Goal: Task Accomplishment & Management: Complete application form

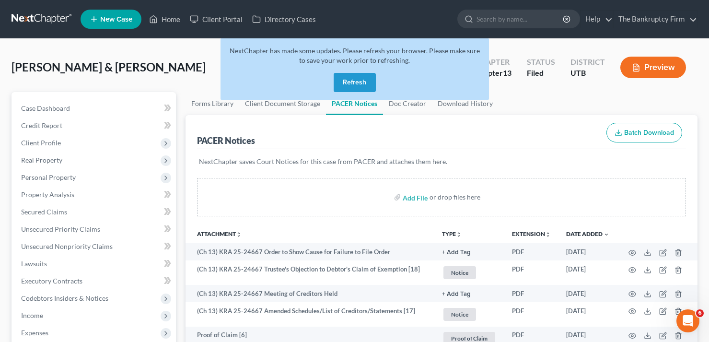
click at [356, 81] on button "Refresh" at bounding box center [355, 82] width 42 height 19
drag, startPoint x: 171, startPoint y: 19, endPoint x: 169, endPoint y: 12, distance: 7.8
click at [171, 19] on link "Home" at bounding box center [164, 19] width 41 height 17
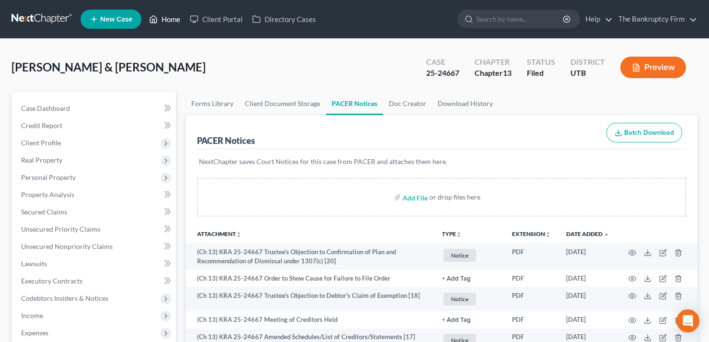
click at [170, 19] on link "Home" at bounding box center [164, 19] width 41 height 17
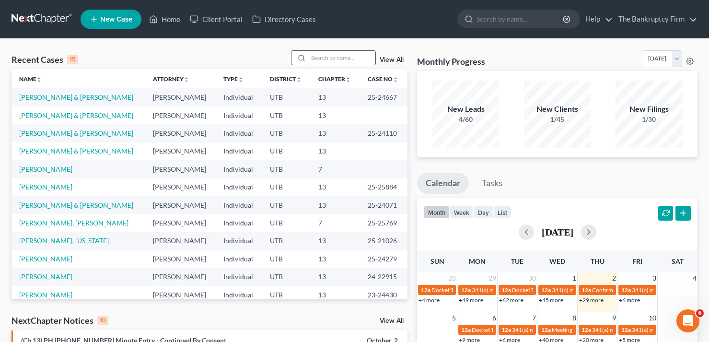
click at [329, 58] on input "search" at bounding box center [341, 58] width 67 height 14
type input "gibbs"
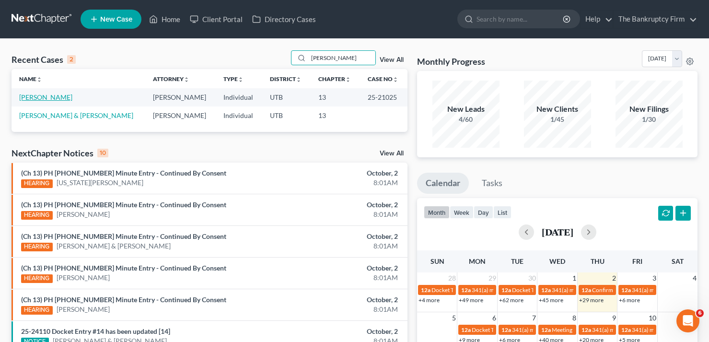
click at [44, 96] on link "Gibbs, Robert" at bounding box center [45, 97] width 53 height 8
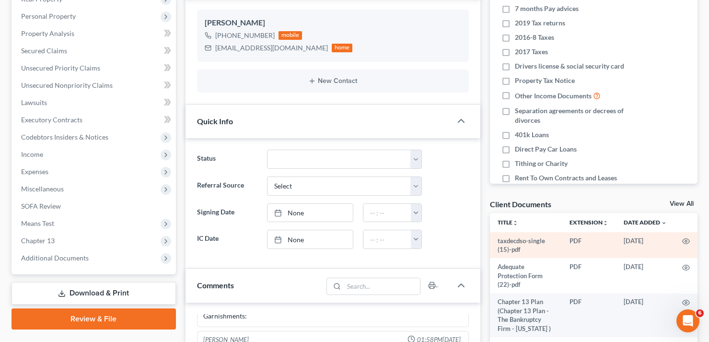
scroll to position [192, 0]
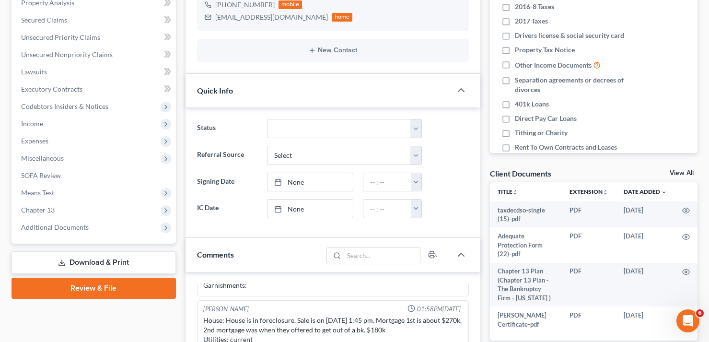
click at [676, 174] on link "View All" at bounding box center [682, 173] width 24 height 7
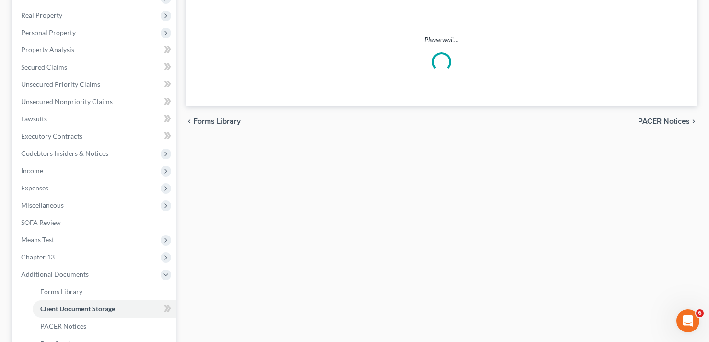
scroll to position [18, 0]
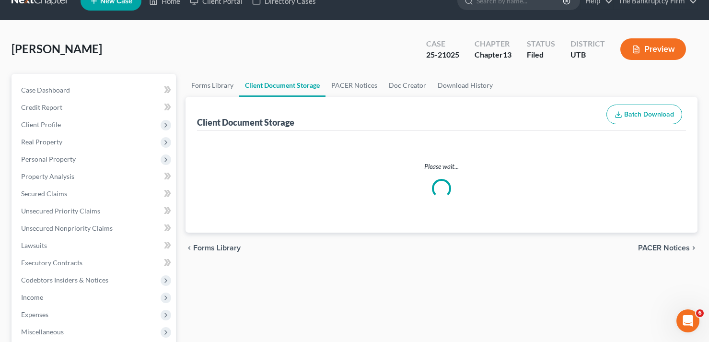
select select "30"
select select "26"
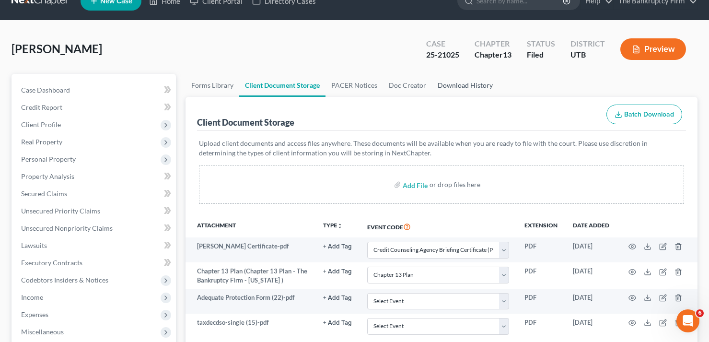
scroll to position [0, 0]
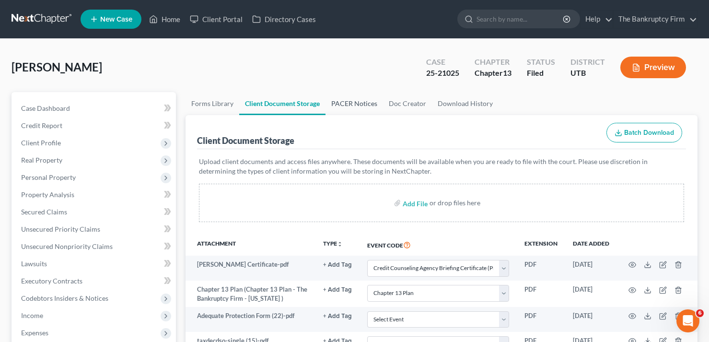
click at [344, 104] on link "PACER Notices" at bounding box center [354, 103] width 58 height 23
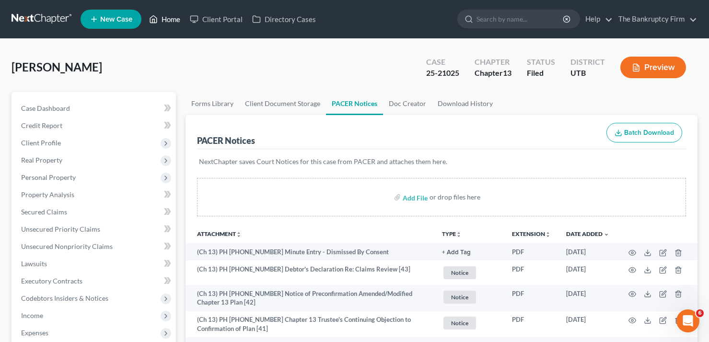
click at [165, 23] on link "Home" at bounding box center [164, 19] width 41 height 17
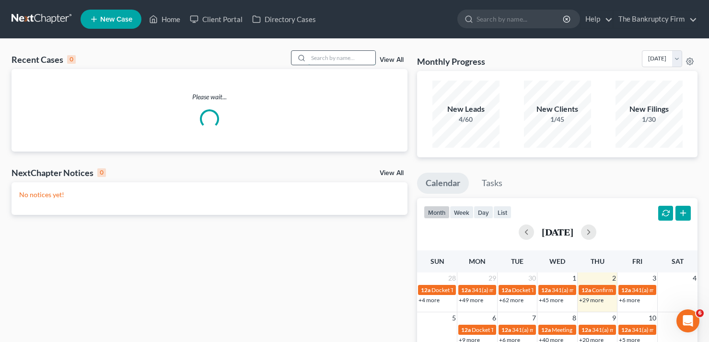
click at [336, 59] on input "search" at bounding box center [341, 58] width 67 height 14
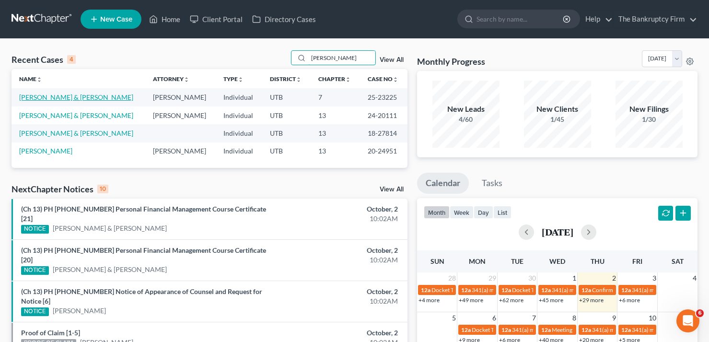
type input "wallace"
click at [48, 94] on link "Wallace, Scott & Breanna" at bounding box center [76, 97] width 114 height 8
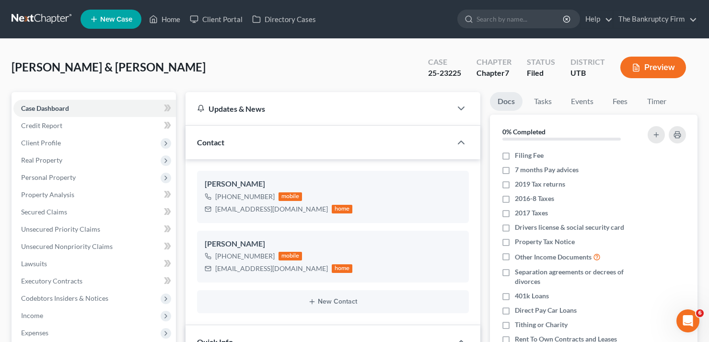
scroll to position [66, 0]
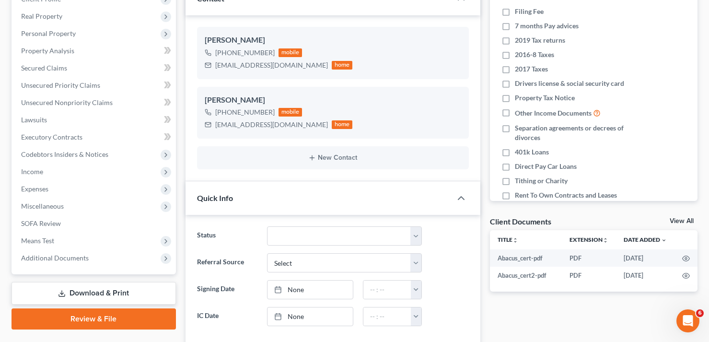
click at [675, 219] on link "View All" at bounding box center [682, 221] width 24 height 7
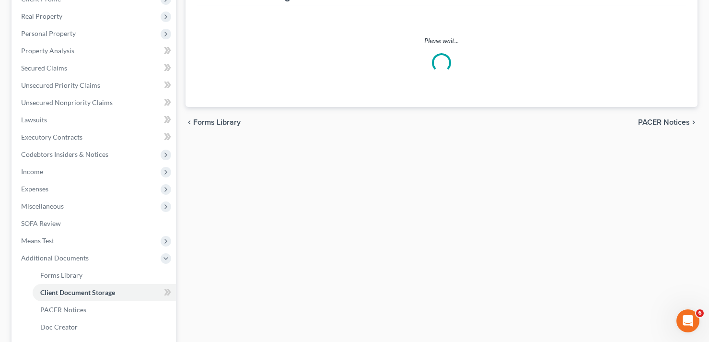
scroll to position [143, 0]
select select "30"
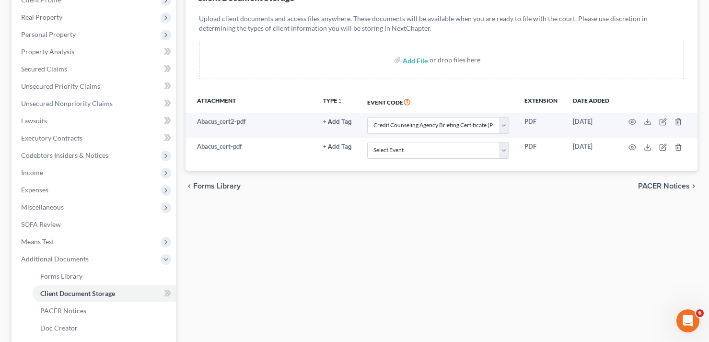
scroll to position [0, 0]
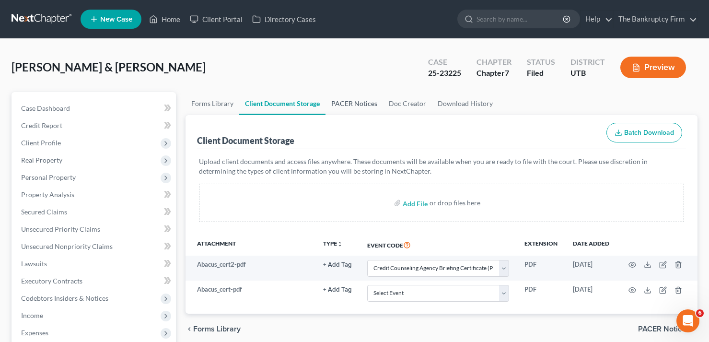
click at [352, 112] on link "PACER Notices" at bounding box center [354, 103] width 58 height 23
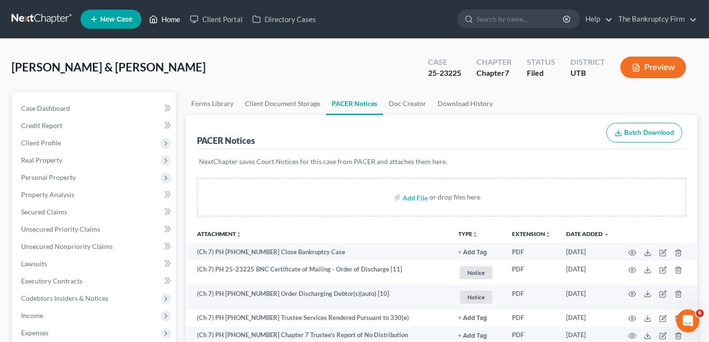
click at [171, 18] on link "Home" at bounding box center [164, 19] width 41 height 17
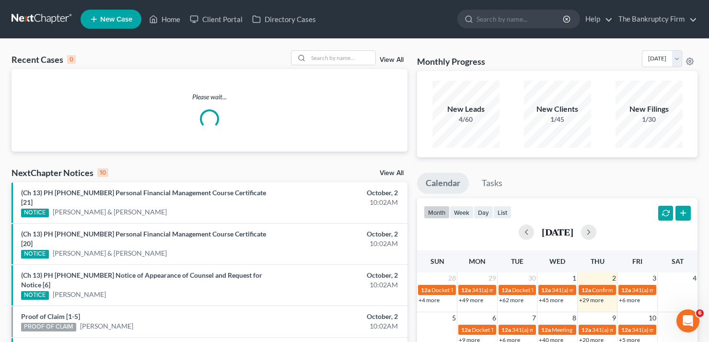
click at [391, 59] on link "View All" at bounding box center [392, 60] width 24 height 7
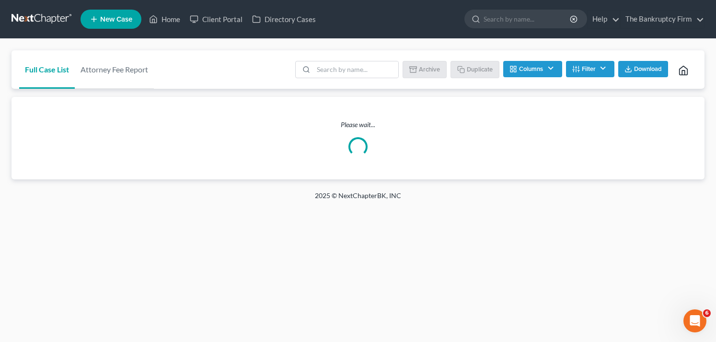
drag, startPoint x: 77, startPoint y: 178, endPoint x: 8, endPoint y: 149, distance: 75.4
click at [8, 149] on div "Full Case List Attorney Fee Report Batch Download Archive Un-archive Duplicate …" at bounding box center [358, 115] width 716 height 152
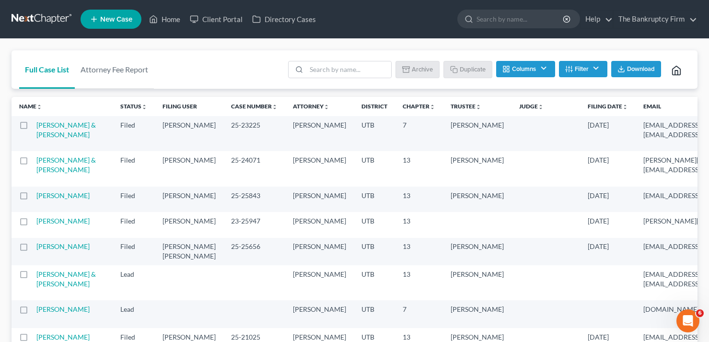
click at [33, 127] on label at bounding box center [33, 127] width 0 height 0
click at [36, 123] on input "checkbox" at bounding box center [39, 123] width 6 height 6
click at [423, 70] on button "Archive" at bounding box center [418, 69] width 43 height 16
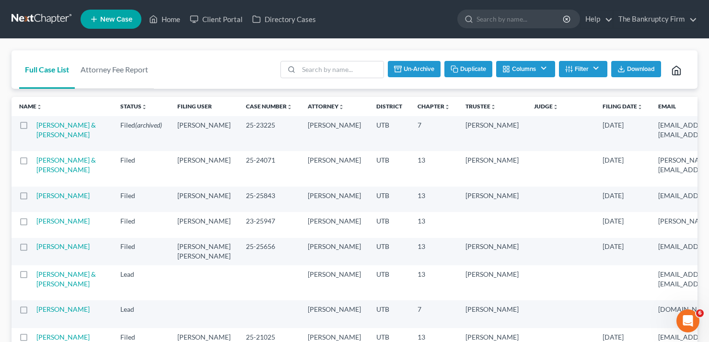
checkbox input "false"
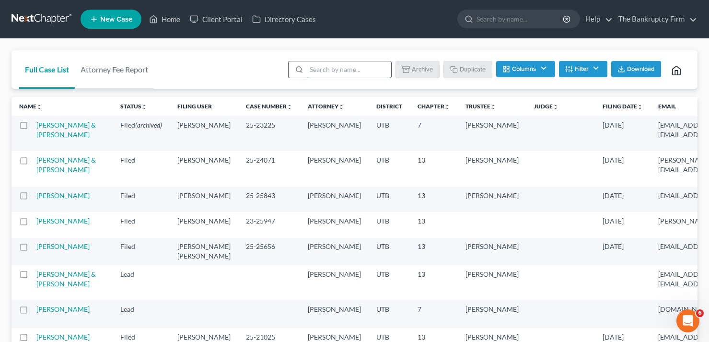
click at [329, 70] on input "search" at bounding box center [348, 69] width 85 height 16
type input "fowler"
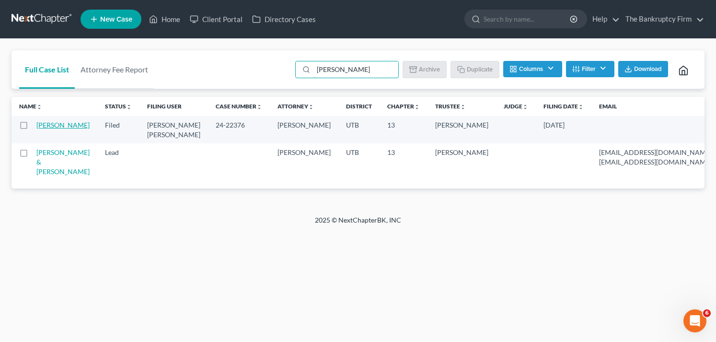
click at [43, 128] on link "Fowler, Christine" at bounding box center [62, 125] width 53 height 8
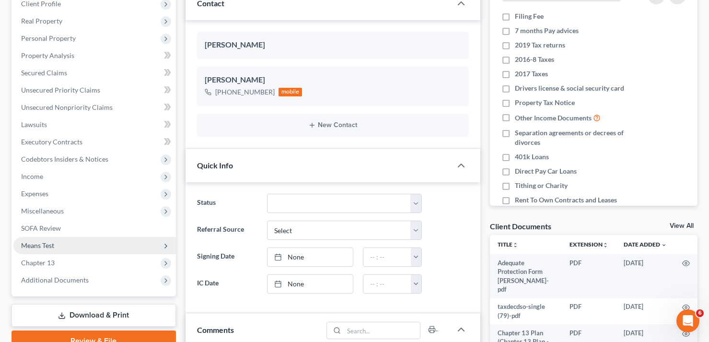
scroll to position [197, 0]
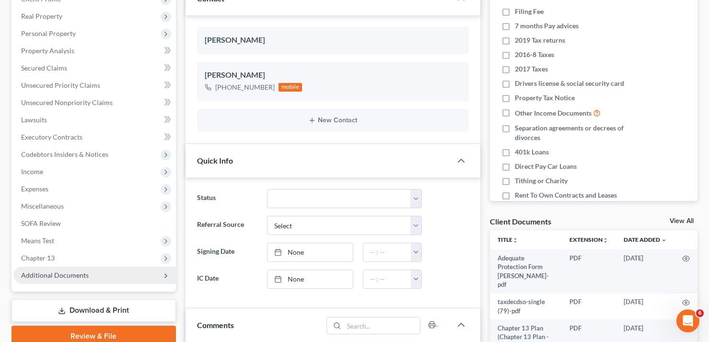
click at [72, 279] on span "Additional Documents" at bounding box center [94, 274] width 162 height 17
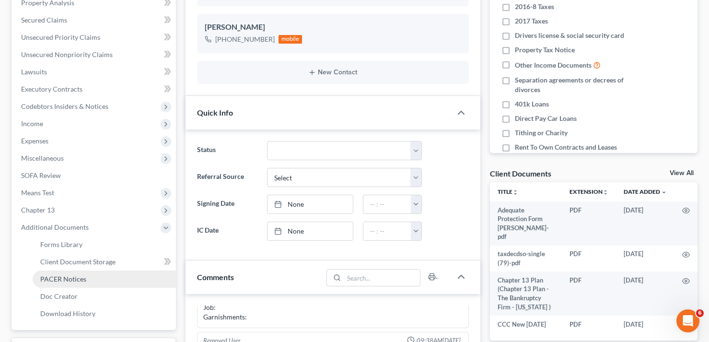
click at [64, 275] on span "PACER Notices" at bounding box center [63, 279] width 46 height 8
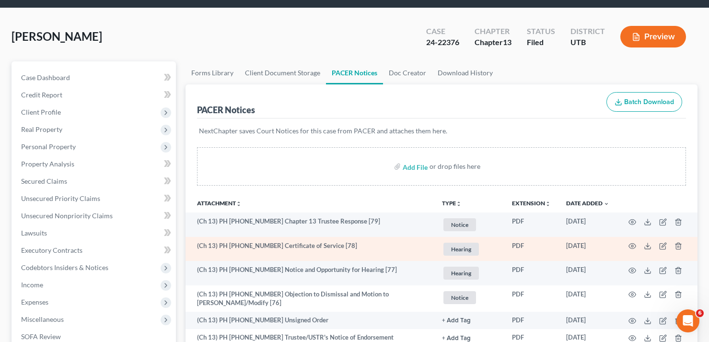
scroll to position [48, 0]
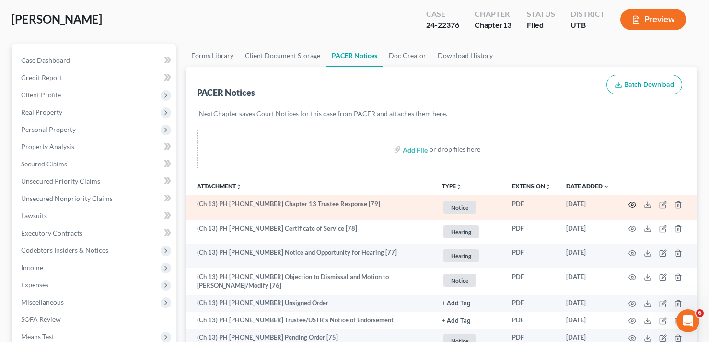
click at [634, 201] on icon "button" at bounding box center [632, 205] width 8 height 8
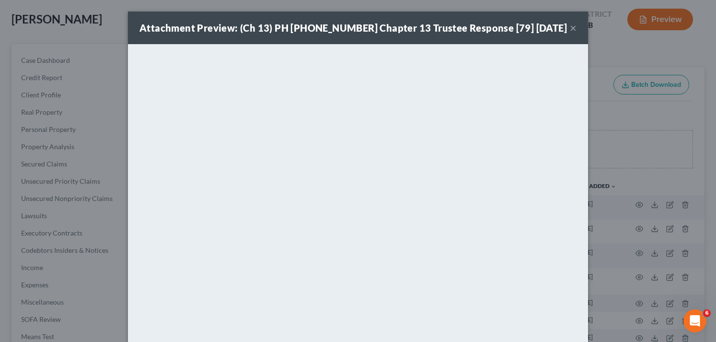
click at [570, 26] on button "×" at bounding box center [573, 28] width 7 height 12
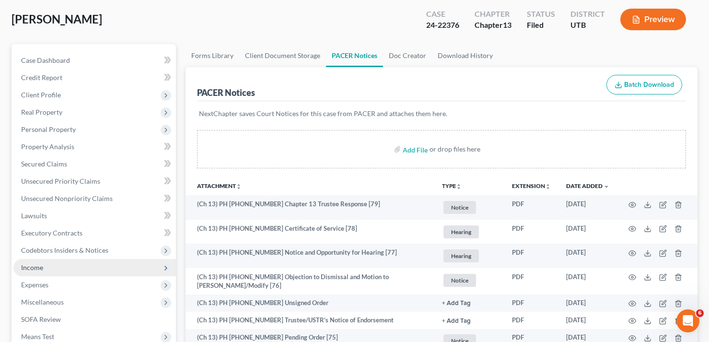
click at [40, 265] on span "Income" at bounding box center [32, 267] width 22 height 8
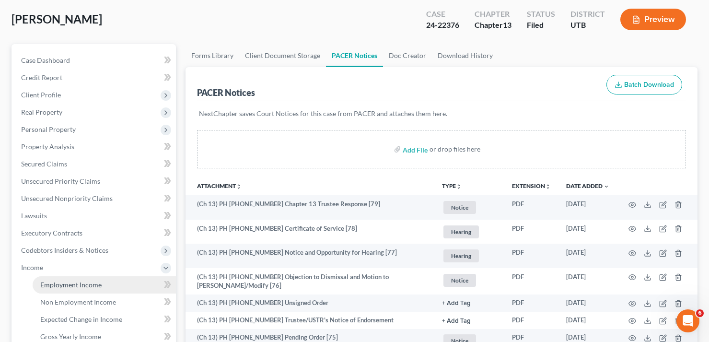
click at [93, 288] on span "Employment Income" at bounding box center [70, 284] width 61 height 8
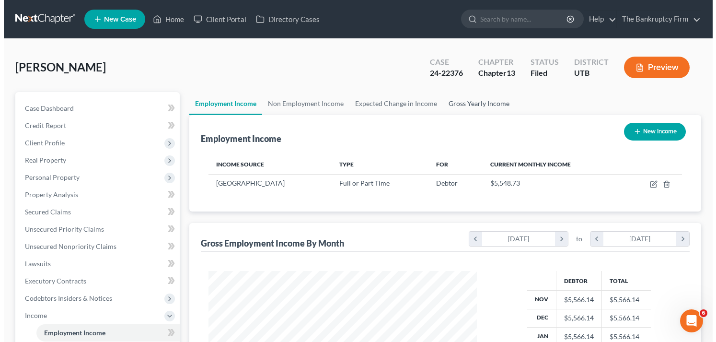
scroll to position [172, 288]
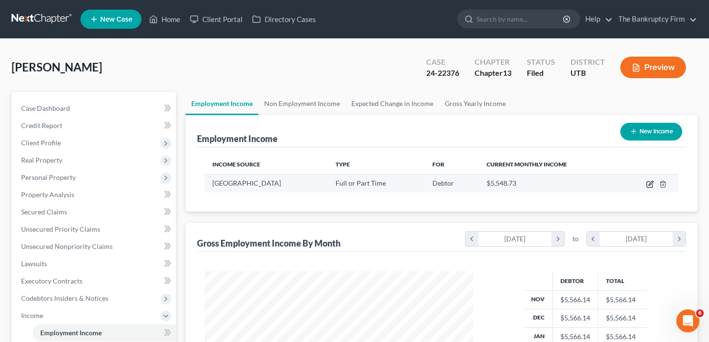
click at [646, 184] on icon "button" at bounding box center [650, 184] width 8 height 8
select select "0"
select select "10"
select select "2"
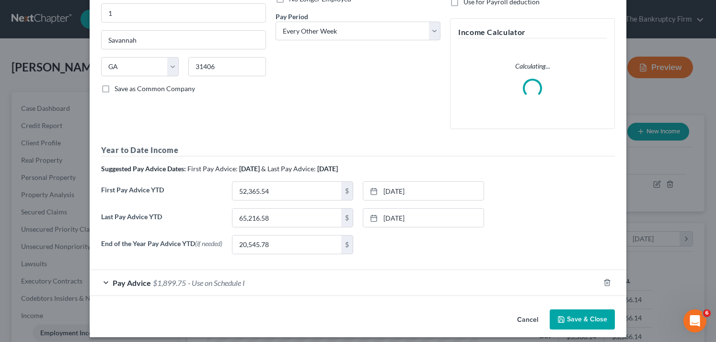
scroll to position [144, 0]
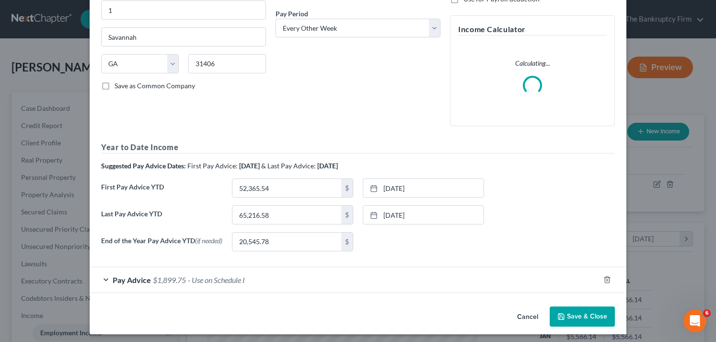
click at [221, 281] on span "- Use on Schedule I" at bounding box center [216, 279] width 57 height 9
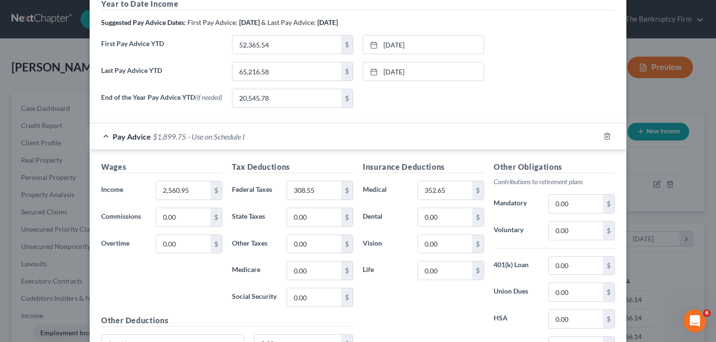
scroll to position [288, 0]
type input "2,724.58"
drag, startPoint x: 211, startPoint y: 98, endPoint x: 212, endPoint y: 117, distance: 19.2
click at [211, 98] on label "End of the Year Pay Advice YTD (if needed)" at bounding box center [161, 101] width 131 height 27
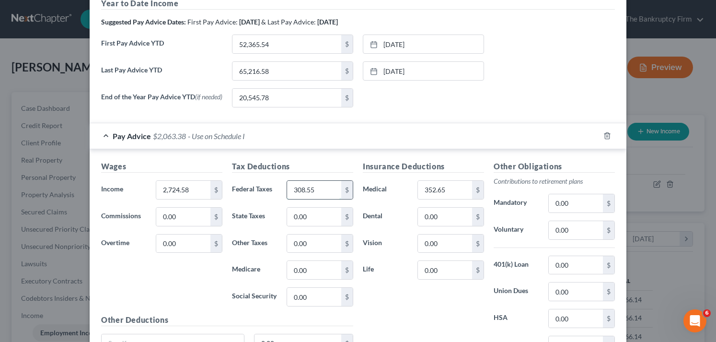
click at [310, 194] on input "308.55" at bounding box center [314, 190] width 54 height 18
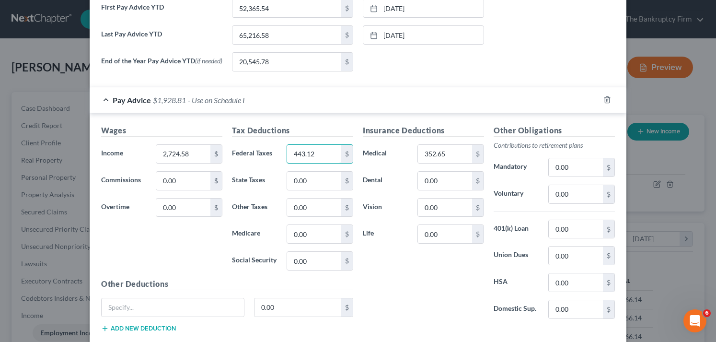
scroll to position [458, 0]
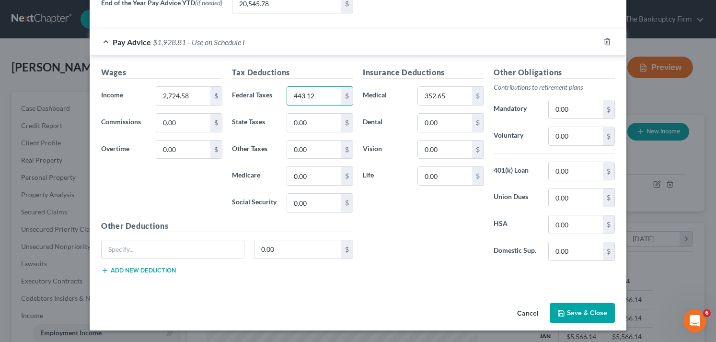
type input "443.12"
click at [180, 242] on input "text" at bounding box center [173, 249] width 142 height 18
click at [185, 286] on div "Wages Income * 2,724.58 $ Commissions 0.00 $ Overtime 0.00 $ Tax Deductions Fed…" at bounding box center [358, 172] width 537 height 234
click at [571, 227] on input "0.00" at bounding box center [576, 224] width 54 height 18
type input "15.38"
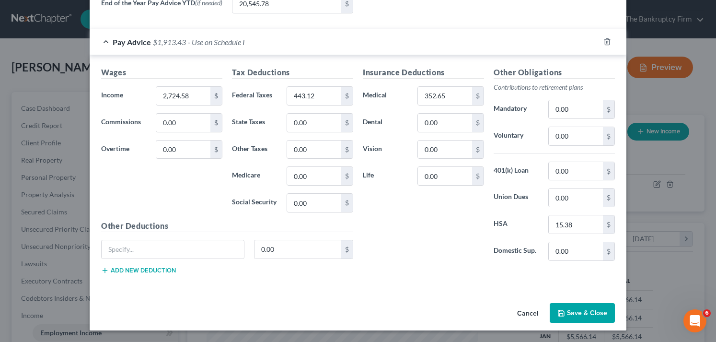
click at [178, 13] on label "End of the Year Pay Advice YTD (if needed)" at bounding box center [161, 7] width 131 height 27
click at [436, 97] on input "352.65" at bounding box center [445, 96] width 54 height 18
paste input "149.34"
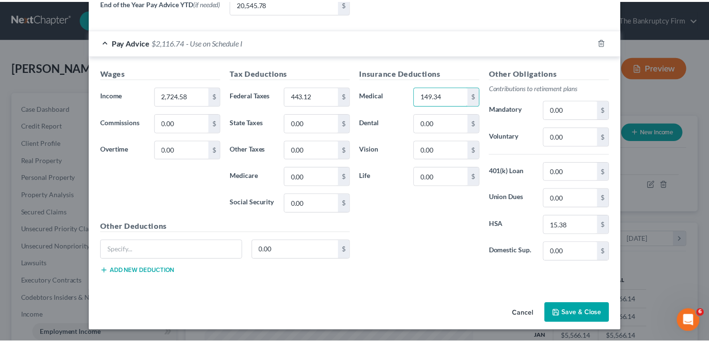
scroll to position [459, 0]
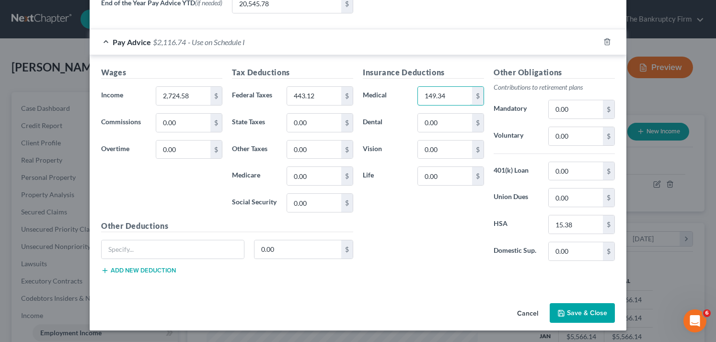
type input "149.34"
click at [200, 312] on div "Cancel Save & Close" at bounding box center [358, 315] width 537 height 32
click at [193, 311] on div "Cancel Save & Close" at bounding box center [358, 315] width 537 height 32
click at [577, 312] on button "Save & Close" at bounding box center [582, 313] width 65 height 20
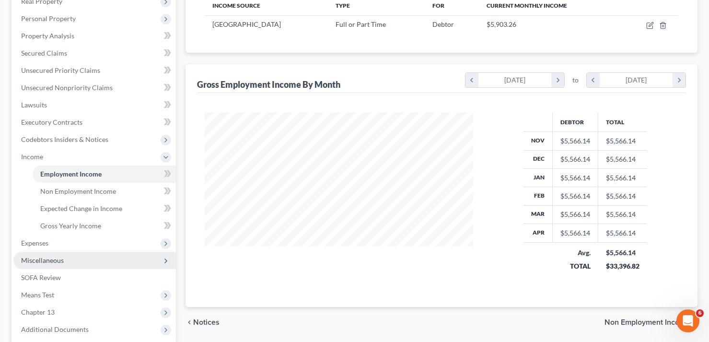
scroll to position [192, 0]
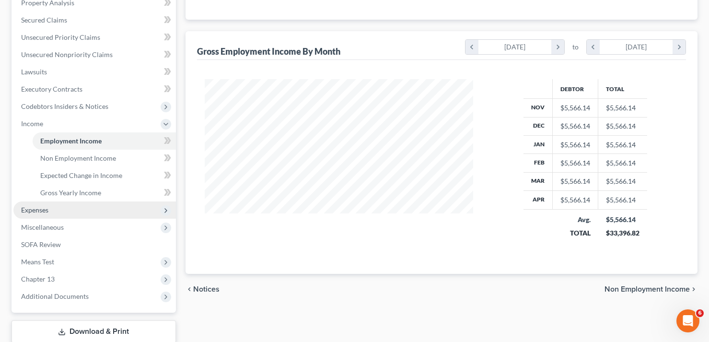
click at [38, 208] on span "Expenses" at bounding box center [34, 210] width 27 height 8
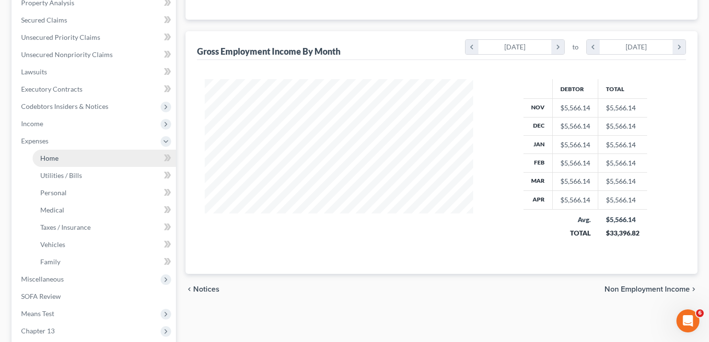
click at [49, 162] on link "Home" at bounding box center [104, 158] width 143 height 17
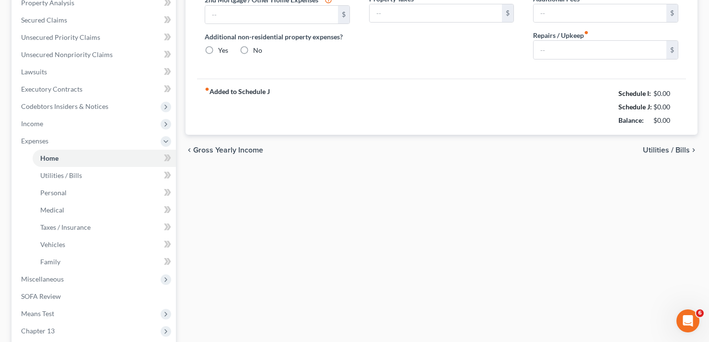
type input "1,320.00"
type input "0.00"
radio input "true"
type input "0.00"
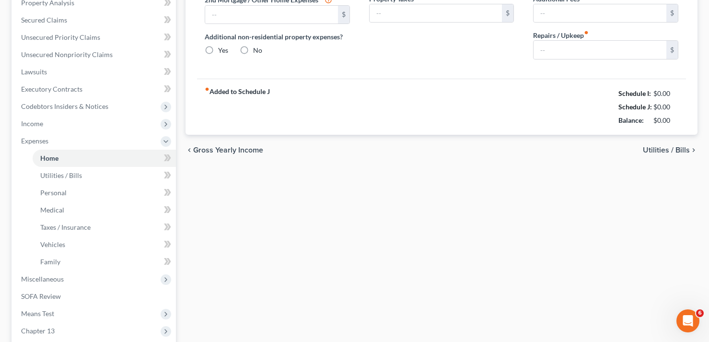
type input "0.00"
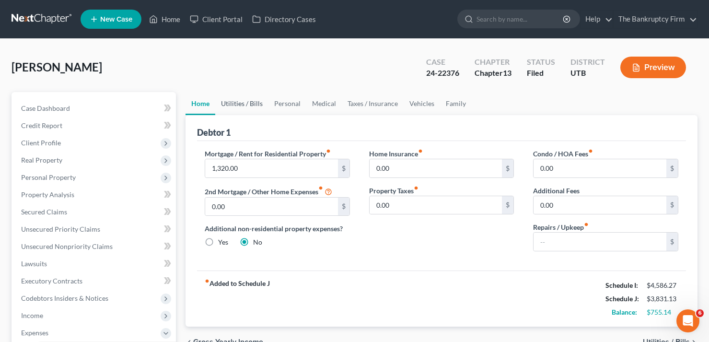
click at [235, 104] on link "Utilities / Bills" at bounding box center [241, 103] width 53 height 23
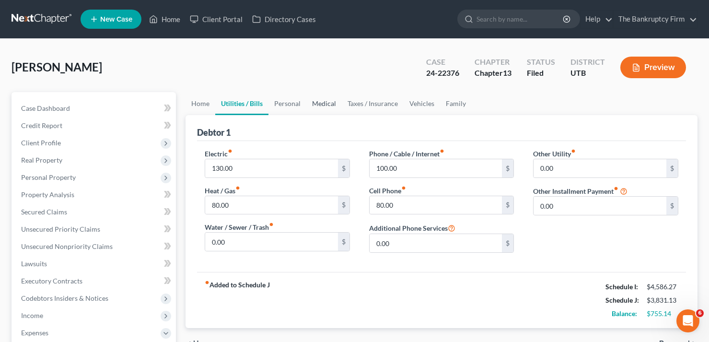
click at [306, 107] on link "Medical" at bounding box center [323, 103] width 35 height 23
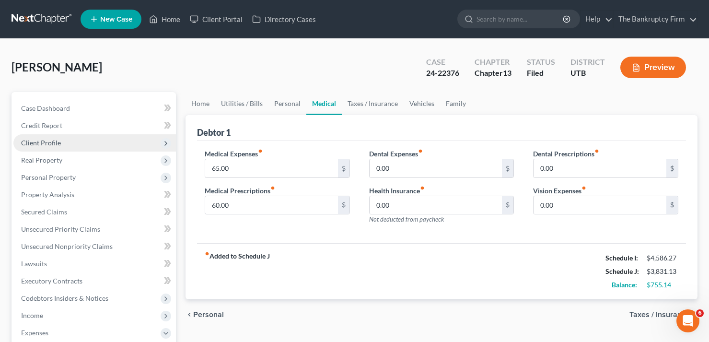
click at [45, 139] on span "Client Profile" at bounding box center [41, 143] width 40 height 8
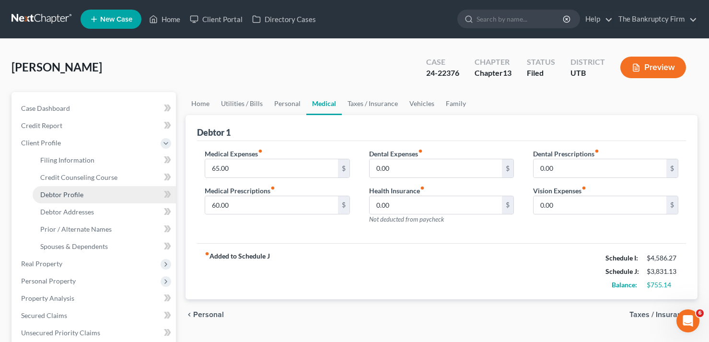
click at [59, 197] on span "Debtor Profile" at bounding box center [61, 194] width 43 height 8
select select "0"
select select "2"
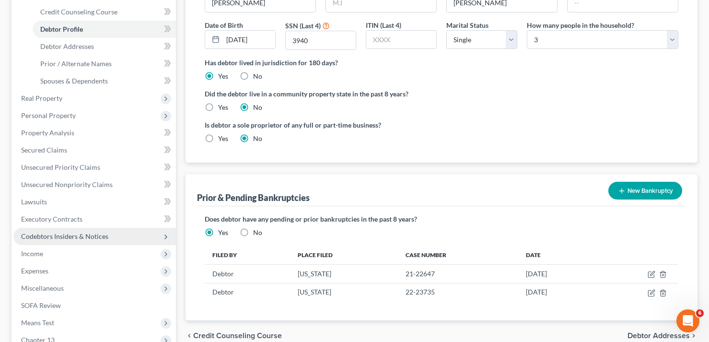
scroll to position [192, 0]
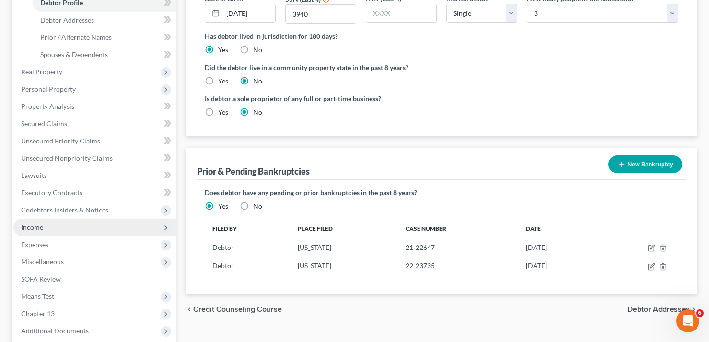
click at [31, 235] on span "Income" at bounding box center [94, 227] width 162 height 17
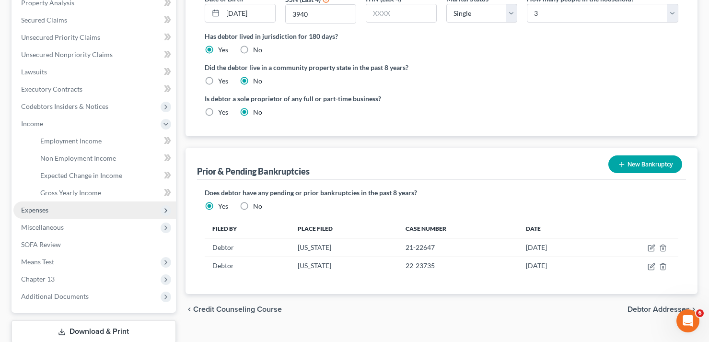
click at [36, 209] on span "Expenses" at bounding box center [34, 210] width 27 height 8
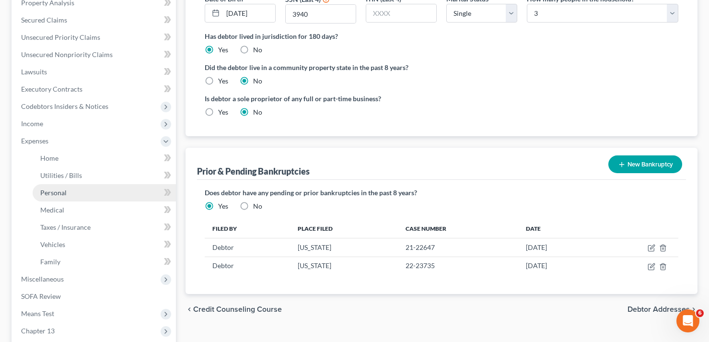
click at [53, 195] on span "Personal" at bounding box center [53, 192] width 26 height 8
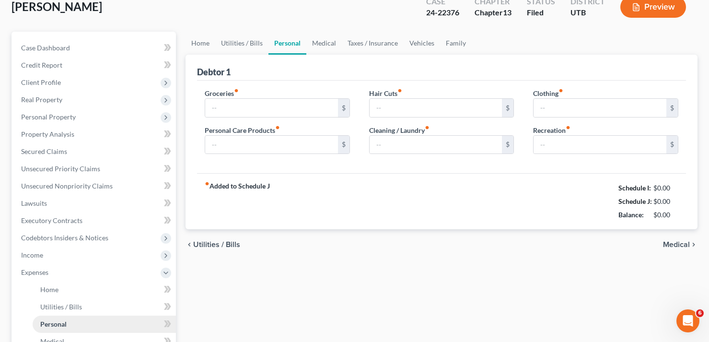
type input "903.00"
type input "50.00"
type input "122.00"
type input "100.00"
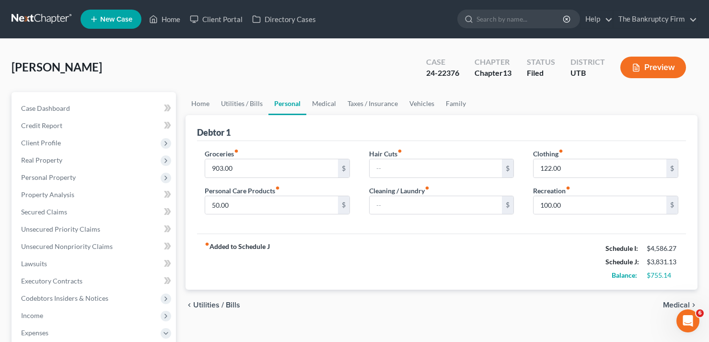
click at [135, 63] on div "Fowler, Christine Upgraded Case 24-22376 Chapter Chapter 13 Status Filed Distri…" at bounding box center [355, 71] width 686 height 42
drag, startPoint x: 460, startPoint y: 72, endPoint x: 424, endPoint y: 75, distance: 35.6
click at [424, 75] on div "Case 24-22376" at bounding box center [442, 68] width 48 height 28
copy div "24-22376"
click at [161, 64] on div "Fowler, Christine Upgraded Case 24-22376 Chapter Chapter 13 Status Filed Distri…" at bounding box center [355, 71] width 686 height 42
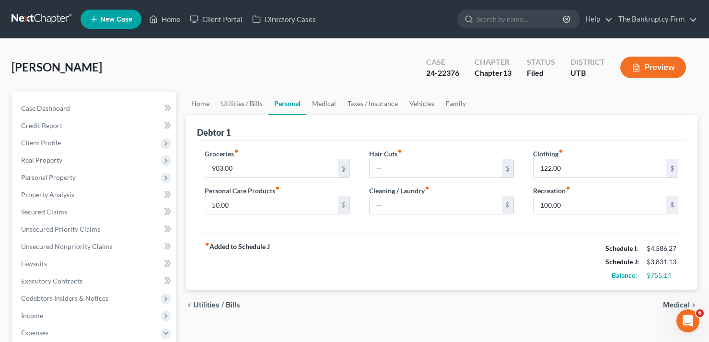
click at [149, 75] on div "Fowler, Christine Upgraded Case 24-22376 Chapter Chapter 13 Status Filed Distri…" at bounding box center [355, 71] width 686 height 42
click at [214, 166] on input "903.00" at bounding box center [271, 168] width 133 height 18
click at [214, 169] on input "903.00" at bounding box center [271, 168] width 133 height 18
drag, startPoint x: 209, startPoint y: 168, endPoint x: 254, endPoint y: 169, distance: 44.6
click at [252, 169] on input "903.00" at bounding box center [271, 168] width 133 height 18
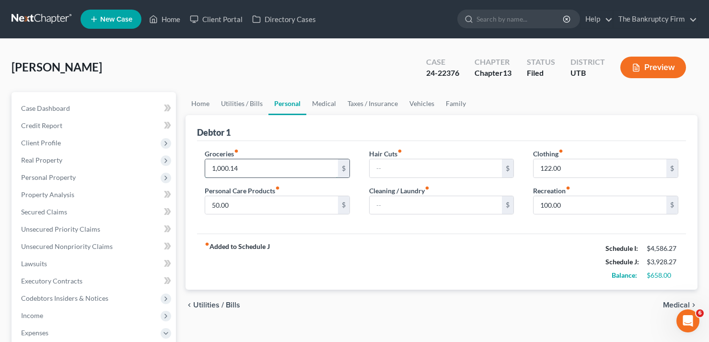
click at [228, 172] on input "1,000.14" at bounding box center [271, 168] width 133 height 18
click at [225, 171] on input "1,003.14" at bounding box center [271, 168] width 133 height 18
type input "1,006.14"
click at [147, 44] on div "Fowler, Christine Upgraded Case 24-22376 Chapter Chapter 13 Status Filed Distri…" at bounding box center [354, 334] width 709 height 591
click at [263, 203] on input "50.00" at bounding box center [271, 205] width 133 height 18
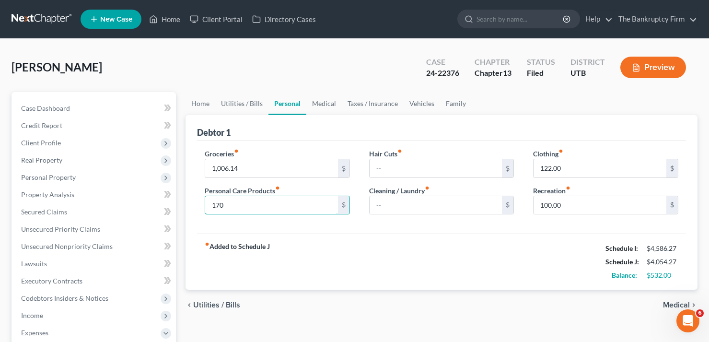
type input "170"
click at [125, 50] on div "Fowler, Christine Upgraded Case 24-22376 Chapter Chapter 13 Status Filed Distri…" at bounding box center [355, 71] width 686 height 42
click at [548, 167] on input "122.00" at bounding box center [599, 168] width 133 height 18
click at [546, 168] on input "122.00" at bounding box center [599, 168] width 133 height 18
click at [547, 168] on input "122.00" at bounding box center [599, 168] width 133 height 18
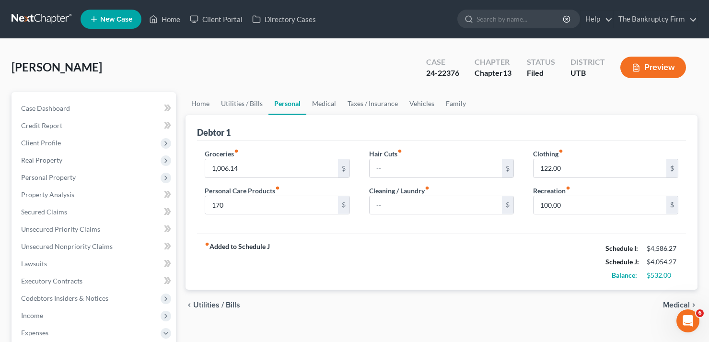
click at [130, 48] on div "Fowler, Christine Upgraded Case 24-22376 Chapter Chapter 13 Status Filed Distri…" at bounding box center [354, 334] width 709 height 591
click at [544, 204] on input "100.00" at bounding box center [599, 205] width 133 height 18
click at [544, 203] on input "100.00" at bounding box center [599, 205] width 133 height 18
type input "200.00"
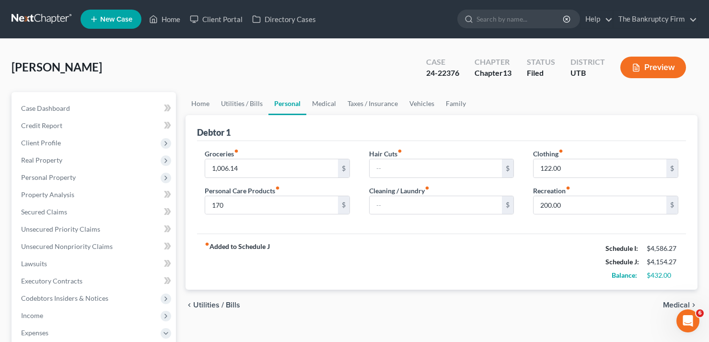
click at [151, 60] on div "Fowler, Christine Upgraded Case 24-22376 Chapter Chapter 13 Status Filed Distri…" at bounding box center [355, 71] width 686 height 42
click at [546, 167] on input "122.00" at bounding box center [599, 168] width 133 height 18
click at [548, 167] on input "122.00" at bounding box center [599, 168] width 133 height 18
click at [545, 170] on input "122.00" at bounding box center [599, 168] width 133 height 18
type input "182.00"
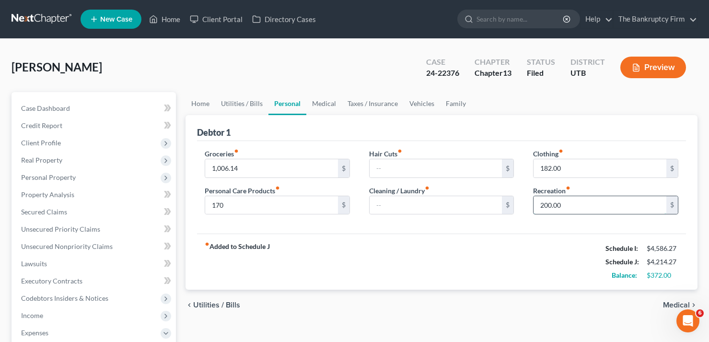
click at [546, 205] on input "200.00" at bounding box center [599, 205] width 133 height 18
click at [547, 205] on input "200.00" at bounding box center [599, 205] width 133 height 18
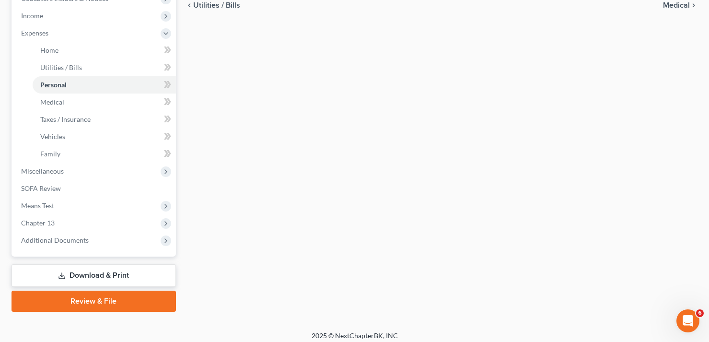
scroll to position [306, 0]
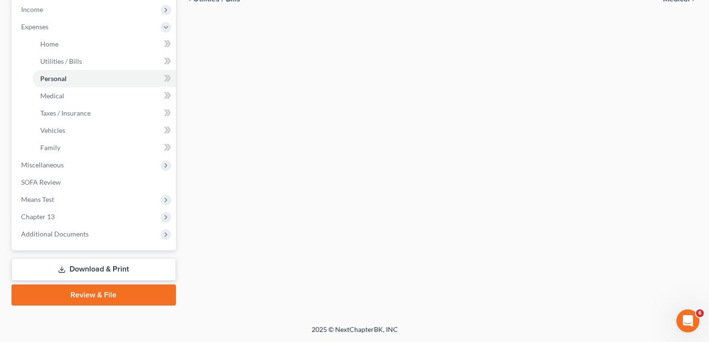
type input "240.00"
click at [92, 272] on link "Download & Print" at bounding box center [94, 269] width 164 height 23
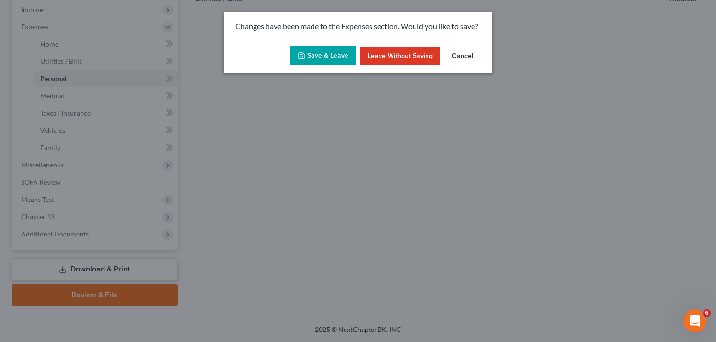
click at [313, 57] on button "Save & Leave" at bounding box center [323, 56] width 66 height 20
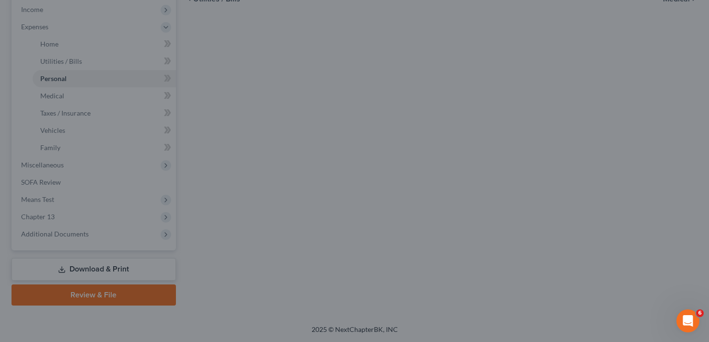
type input "170.00"
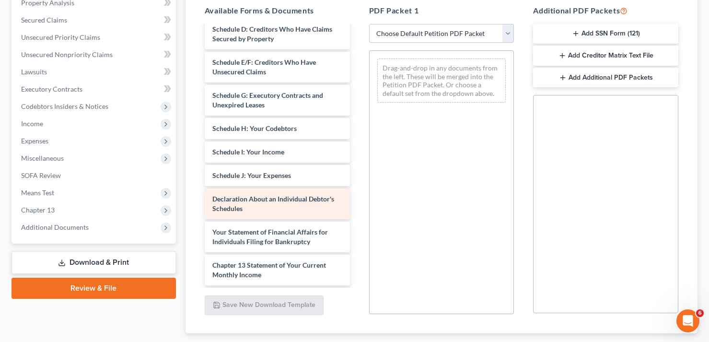
scroll to position [240, 0]
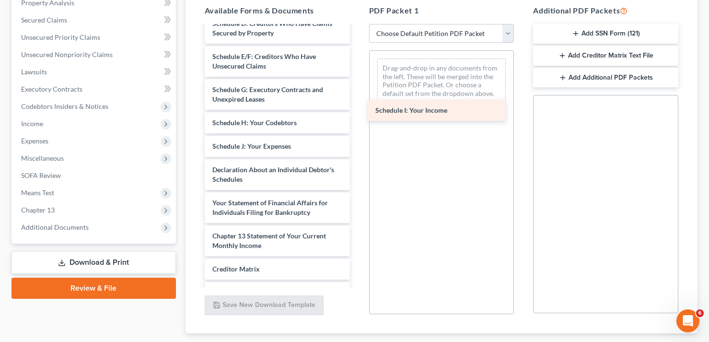
drag, startPoint x: 248, startPoint y: 147, endPoint x: 411, endPoint y: 111, distance: 166.9
click at [358, 111] on div "Schedule I: Your Income Adequate Protection Form Fowler-pdf taxdecdso-single (7…" at bounding box center [277, 73] width 161 height 573
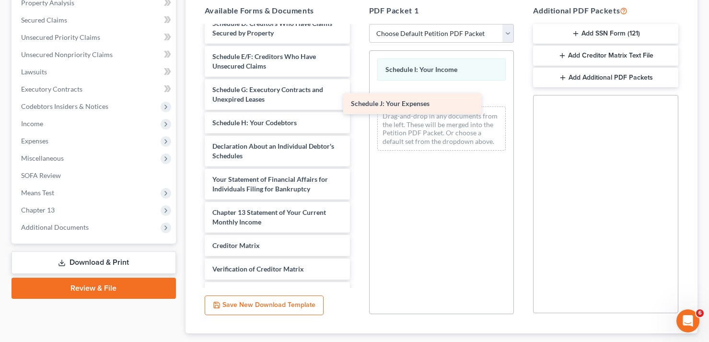
drag, startPoint x: 271, startPoint y: 147, endPoint x: 416, endPoint y: 103, distance: 151.9
click at [358, 103] on div "Schedule J: Your Expenses Adequate Protection Form Fowler-pdf taxdecdso-single …" at bounding box center [277, 61] width 161 height 549
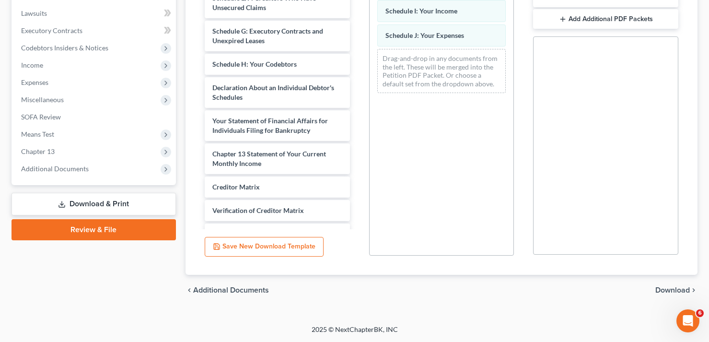
click at [676, 287] on span "Download" at bounding box center [672, 290] width 35 height 8
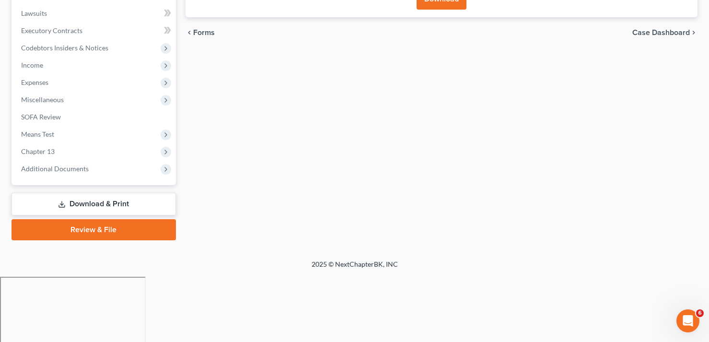
scroll to position [185, 0]
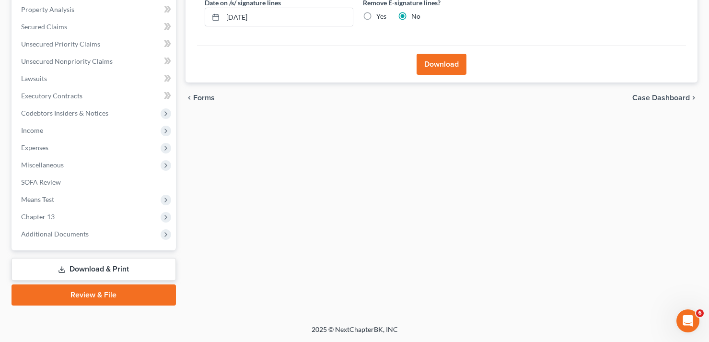
click at [450, 62] on button "Download" at bounding box center [441, 64] width 50 height 21
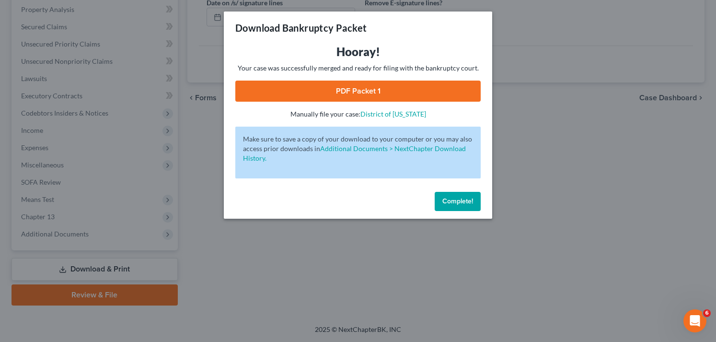
click at [363, 93] on link "PDF Packet 1" at bounding box center [357, 91] width 245 height 21
click at [459, 207] on button "Complete!" at bounding box center [458, 201] width 46 height 19
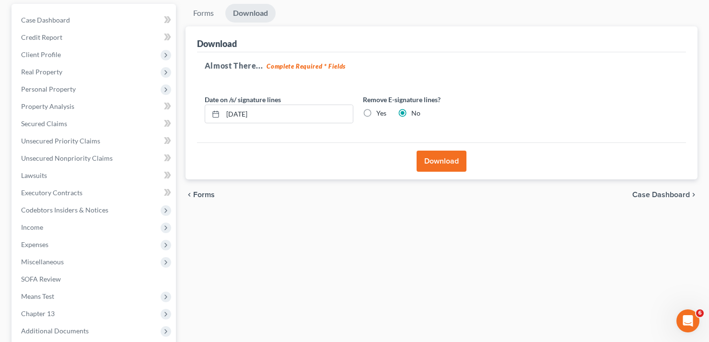
scroll to position [0, 0]
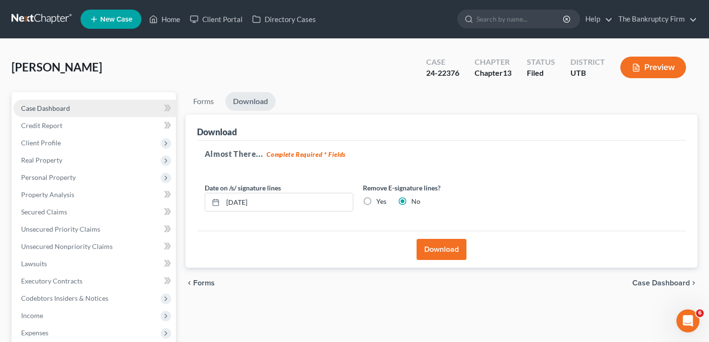
click at [92, 110] on link "Case Dashboard" at bounding box center [94, 108] width 162 height 17
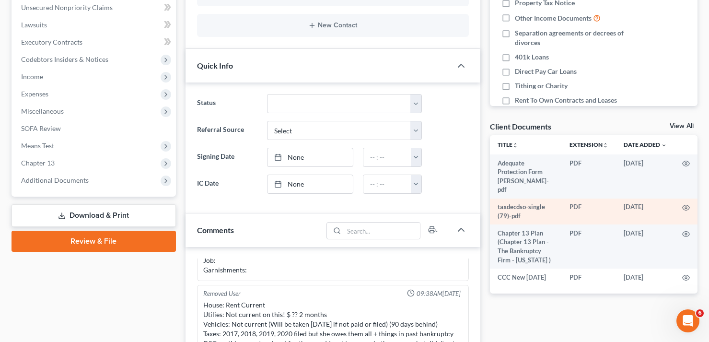
scroll to position [240, 0]
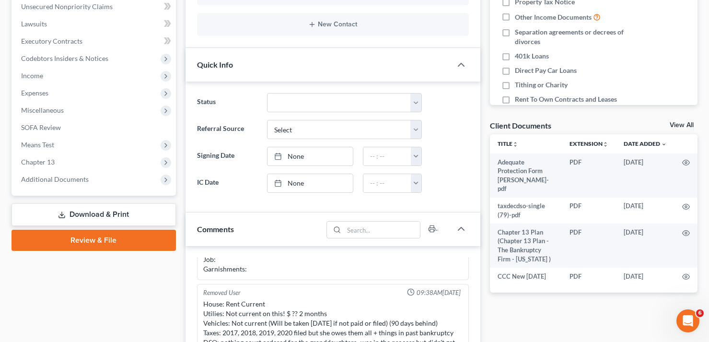
click at [680, 121] on div "Client Documents View All" at bounding box center [594, 127] width 208 height 14
click at [677, 125] on link "View All" at bounding box center [682, 125] width 24 height 7
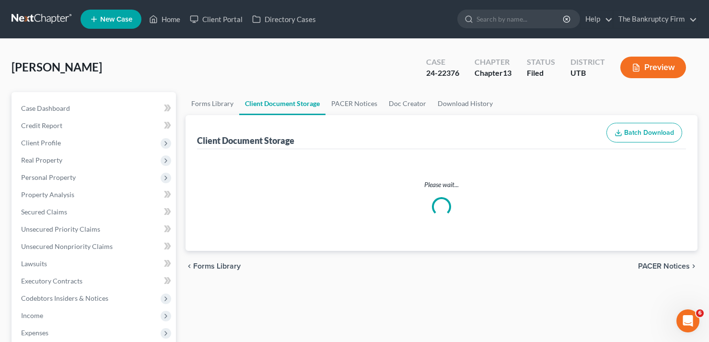
select select "30"
select select "26"
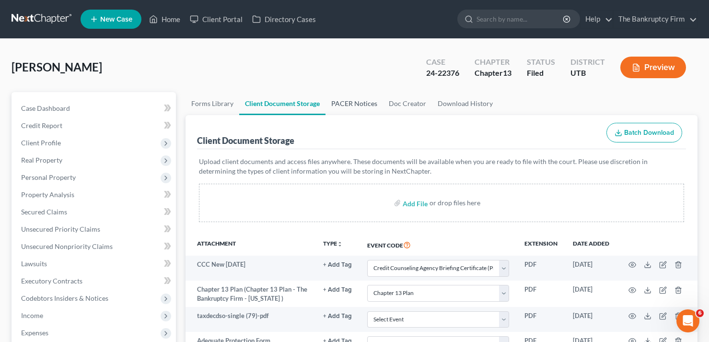
click at [364, 106] on link "PACER Notices" at bounding box center [354, 103] width 58 height 23
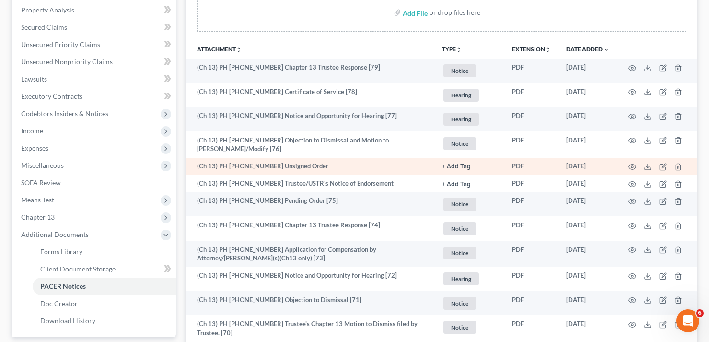
scroll to position [192, 0]
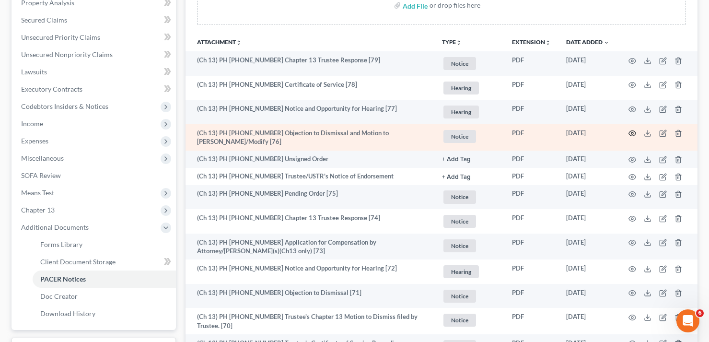
click at [635, 134] on icon "button" at bounding box center [632, 133] width 8 height 8
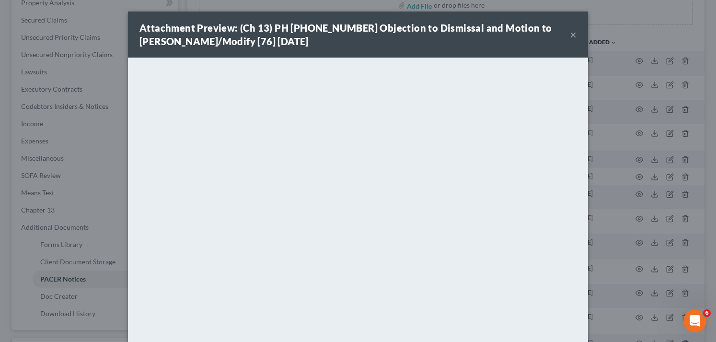
click at [90, 148] on div "Attachment Preview: (Ch 13) PH 24-22376 Objection to Dismissal and Motion to Ab…" at bounding box center [358, 171] width 716 height 342
